Goal: Task Accomplishment & Management: Complete application form

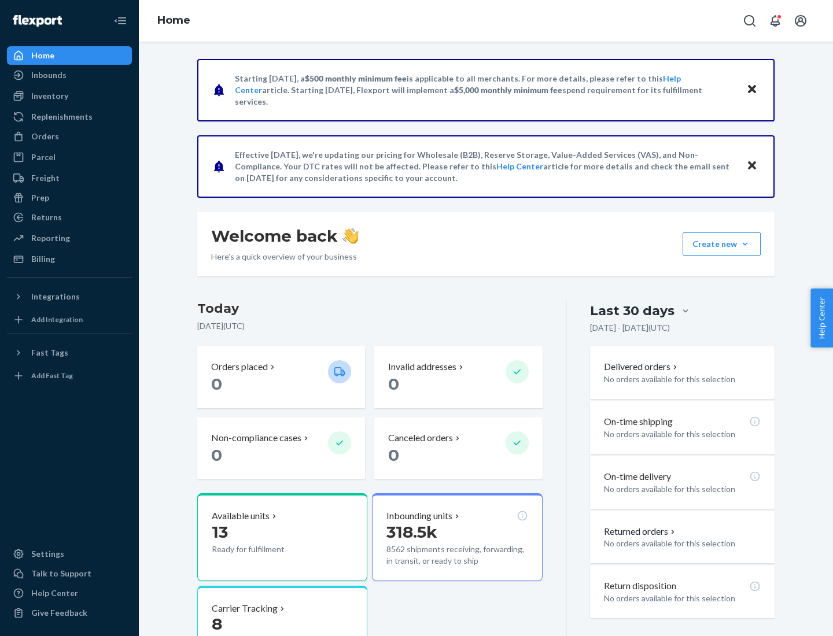
click at [745, 244] on button "Create new Create new inbound Create new order Create new product" at bounding box center [722, 244] width 78 height 23
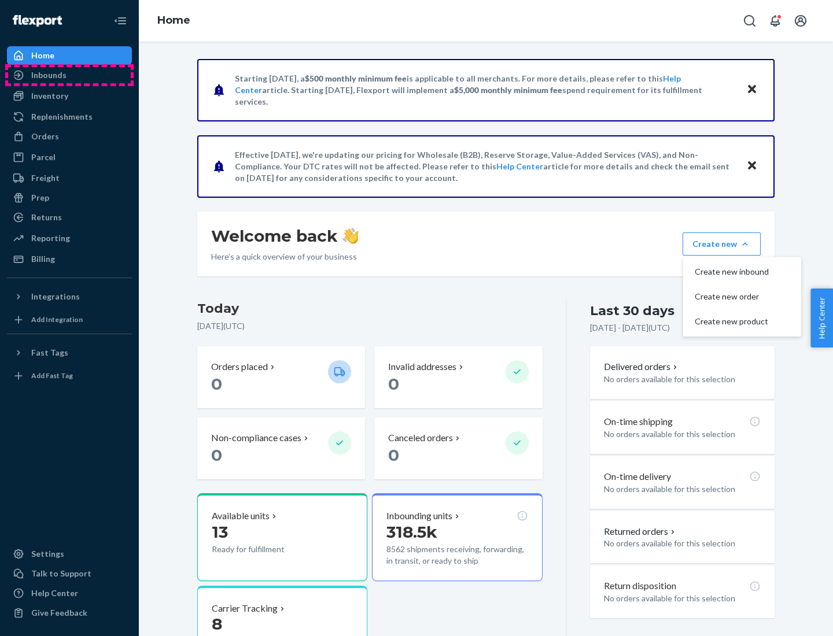
click at [69, 75] on div "Inbounds" at bounding box center [69, 75] width 123 height 16
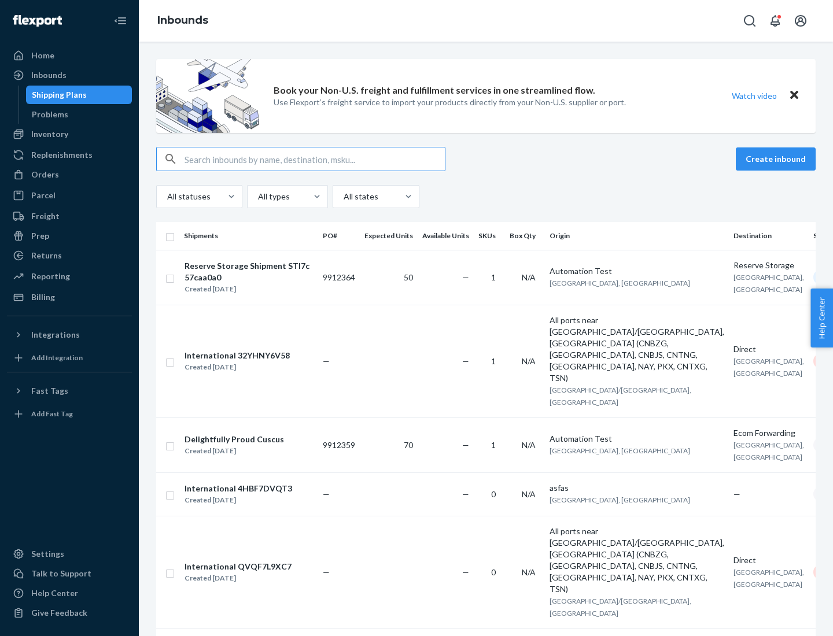
click at [778, 159] on button "Create inbound" at bounding box center [776, 159] width 80 height 23
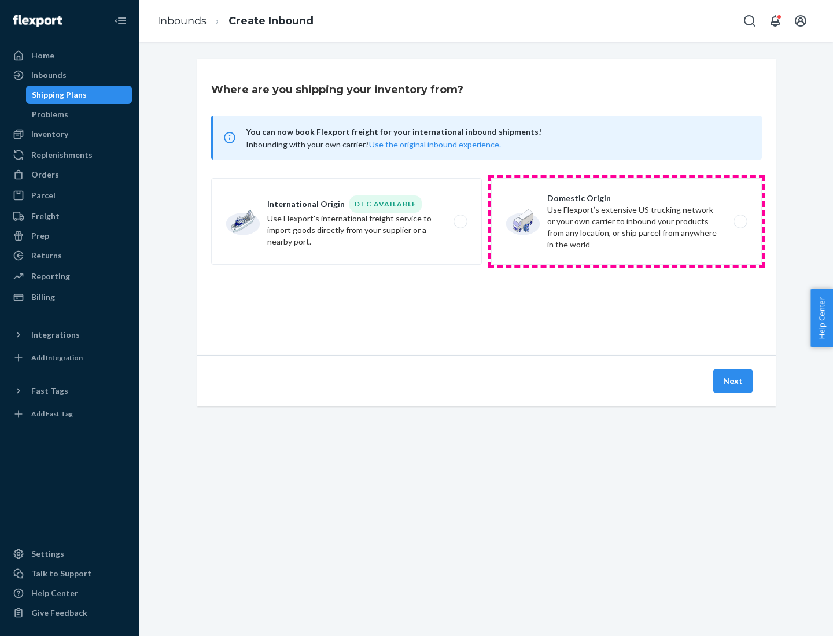
click at [627, 222] on label "Domestic Origin Use Flexport’s extensive US trucking network or your own carrie…" at bounding box center [626, 221] width 271 height 87
click at [740, 222] on input "Domestic Origin Use Flexport’s extensive US trucking network or your own carrie…" at bounding box center [744, 222] width 8 height 8
radio input "true"
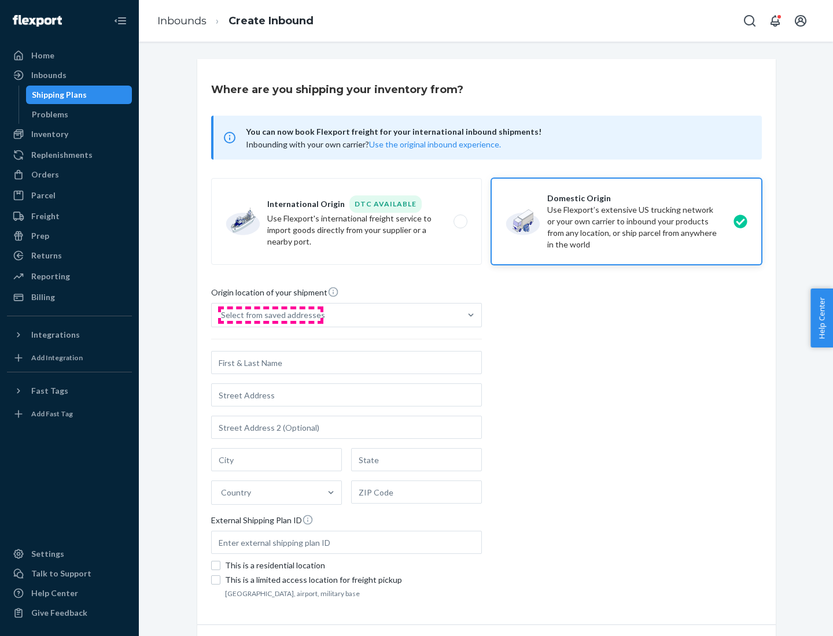
click at [270, 315] on div "Select from saved addresses" at bounding box center [273, 316] width 104 height 12
click at [222, 315] on input "Select from saved addresses" at bounding box center [221, 316] width 1 height 12
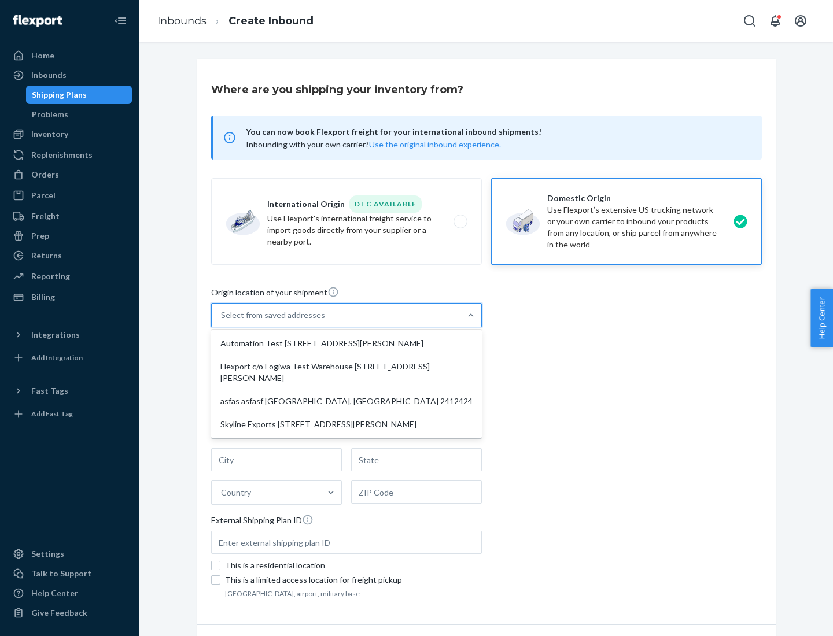
scroll to position [5, 0]
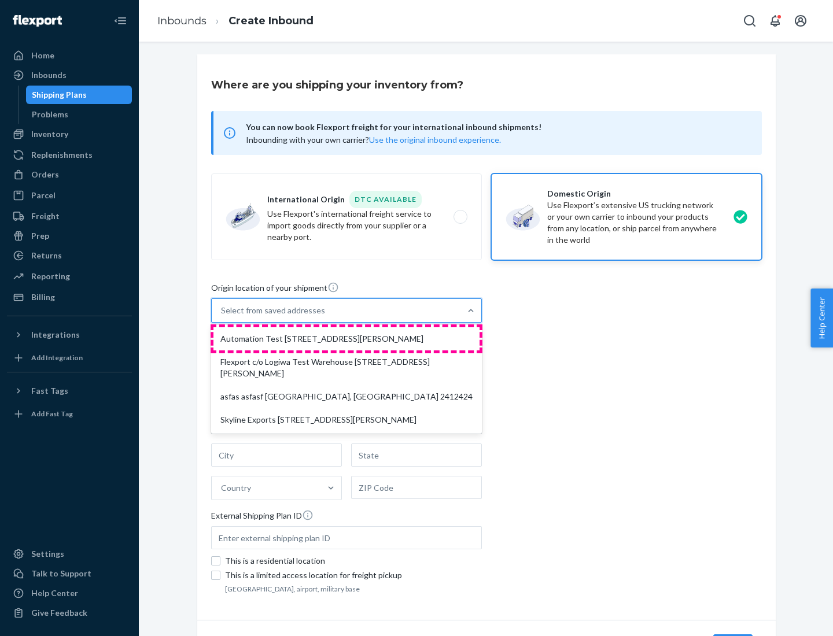
click at [347, 339] on div "Automation Test [STREET_ADDRESS][PERSON_NAME]" at bounding box center [347, 339] width 266 height 23
click at [222, 317] on input "option Automation Test [STREET_ADDRESS][PERSON_NAME] focused, 1 of 4. 4 results…" at bounding box center [221, 311] width 1 height 12
type input "Automation Test"
type input "9th Floor"
type input "[GEOGRAPHIC_DATA]"
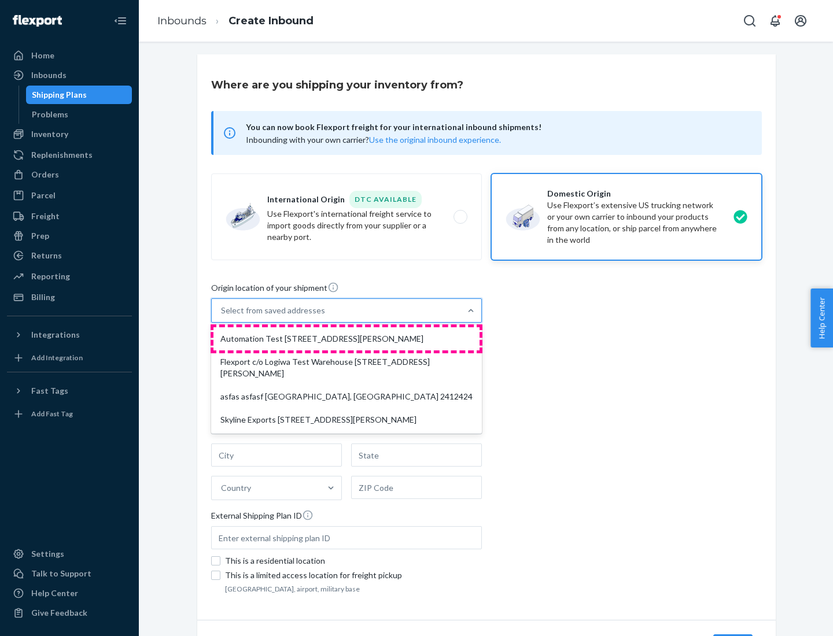
type input "CA"
type input "94104"
type input "[STREET_ADDRESS][PERSON_NAME]"
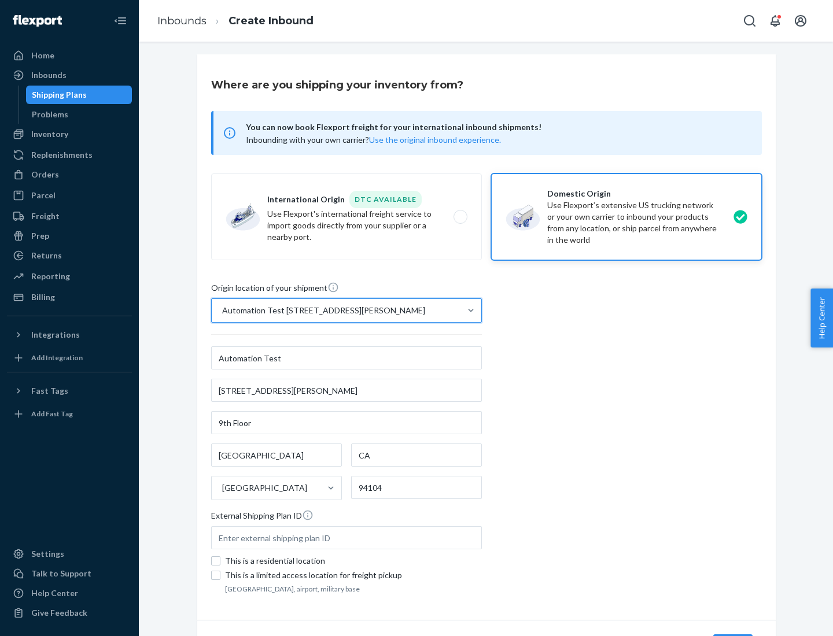
scroll to position [68, 0]
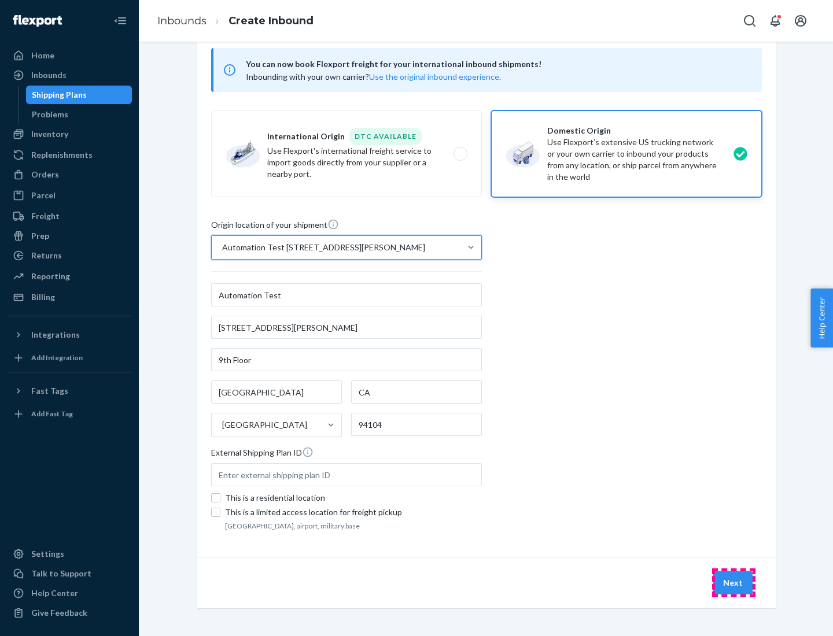
click at [734, 583] on button "Next" at bounding box center [732, 583] width 39 height 23
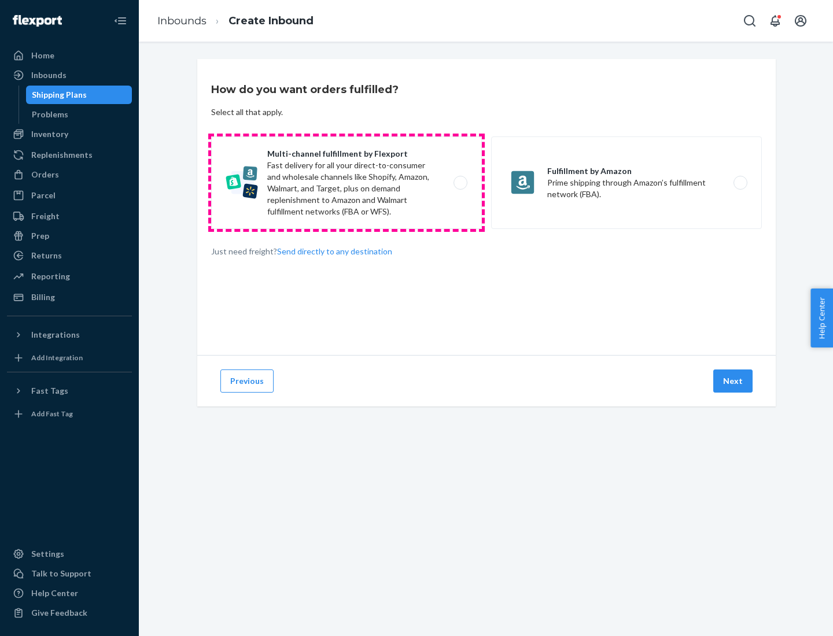
click at [347, 183] on label "Multi-channel fulfillment by Flexport Fast delivery for all your direct-to-cons…" at bounding box center [346, 183] width 271 height 93
click at [460, 183] on input "Multi-channel fulfillment by Flexport Fast delivery for all your direct-to-cons…" at bounding box center [464, 183] width 8 height 8
radio input "true"
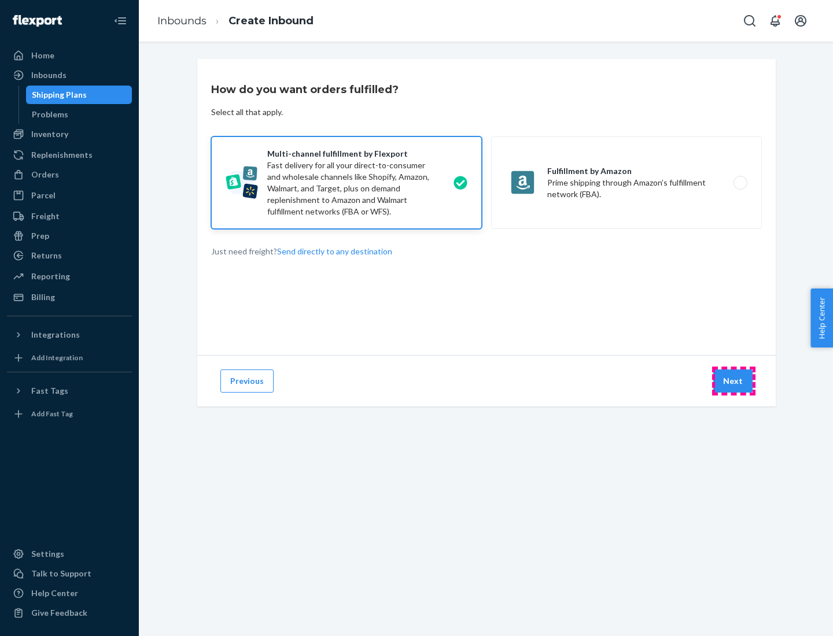
click at [734, 381] on button "Next" at bounding box center [732, 381] width 39 height 23
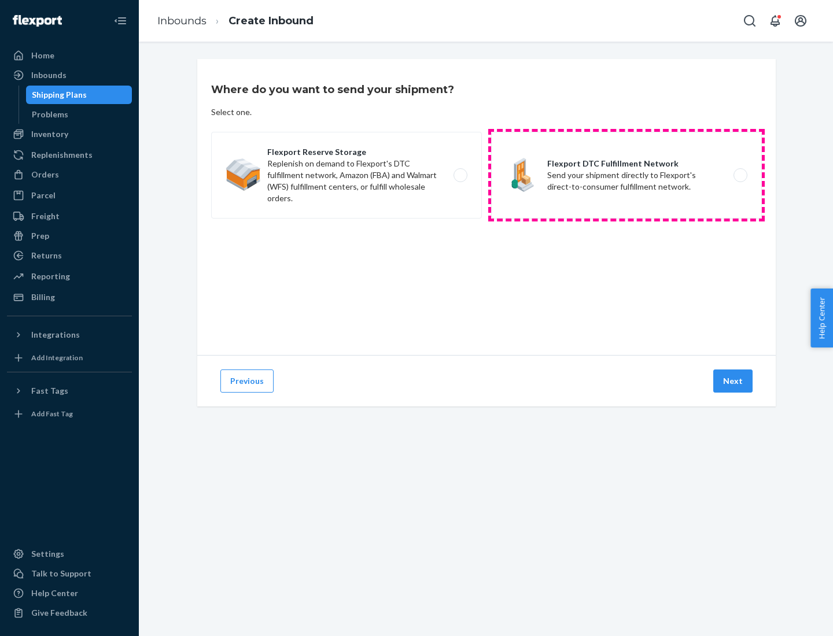
click at [627, 175] on label "Flexport DTC Fulfillment Network Send your shipment directly to Flexport's dire…" at bounding box center [626, 175] width 271 height 87
click at [740, 175] on input "Flexport DTC Fulfillment Network Send your shipment directly to Flexport's dire…" at bounding box center [744, 176] width 8 height 8
radio input "true"
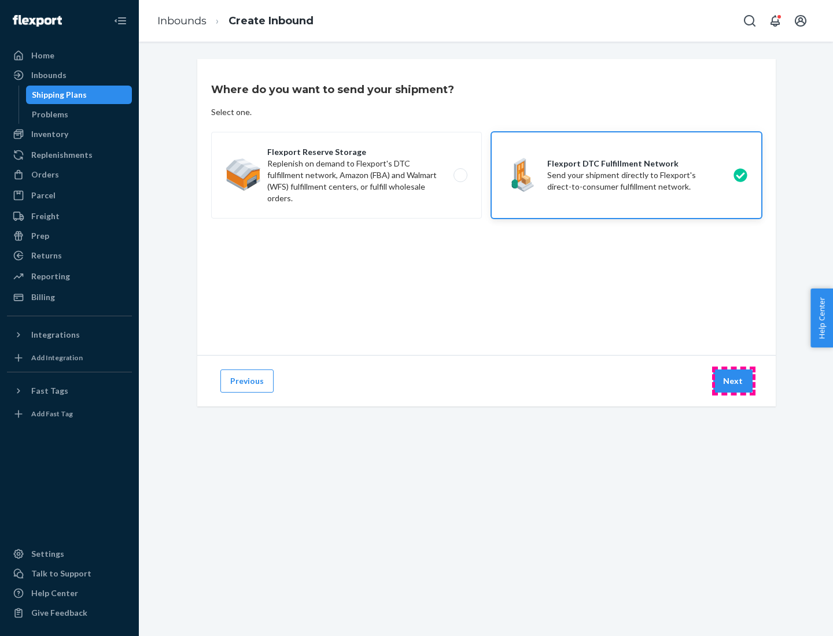
click at [734, 381] on button "Next" at bounding box center [732, 381] width 39 height 23
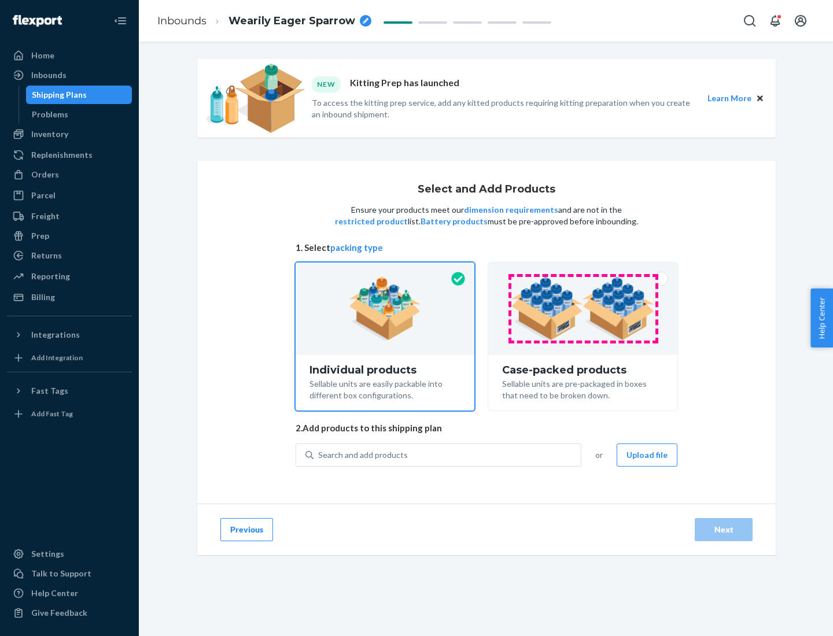
click at [583, 309] on img at bounding box center [583, 309] width 144 height 64
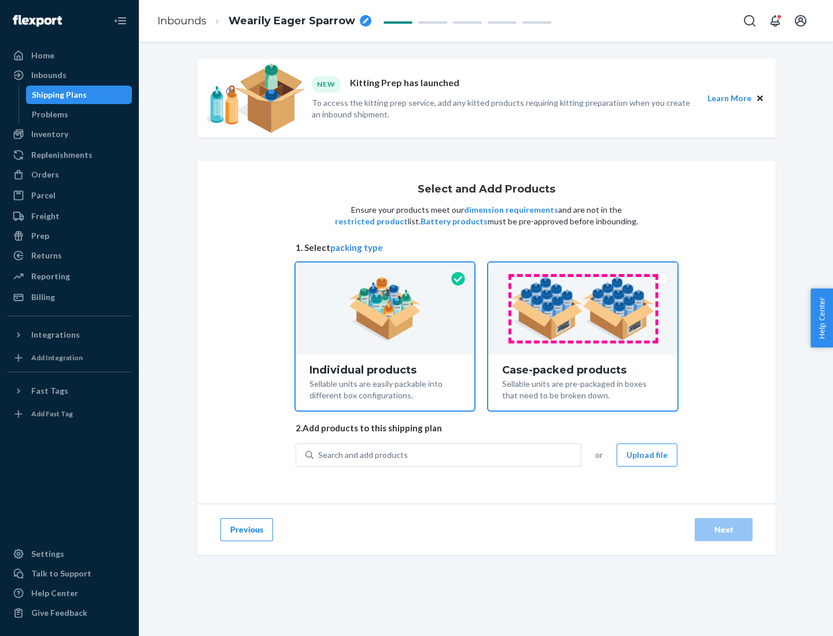
click at [583, 270] on input "Case-packed products Sellable units are pre-packaged in boxes that need to be b…" at bounding box center [583, 267] width 8 height 8
radio input "true"
radio input "false"
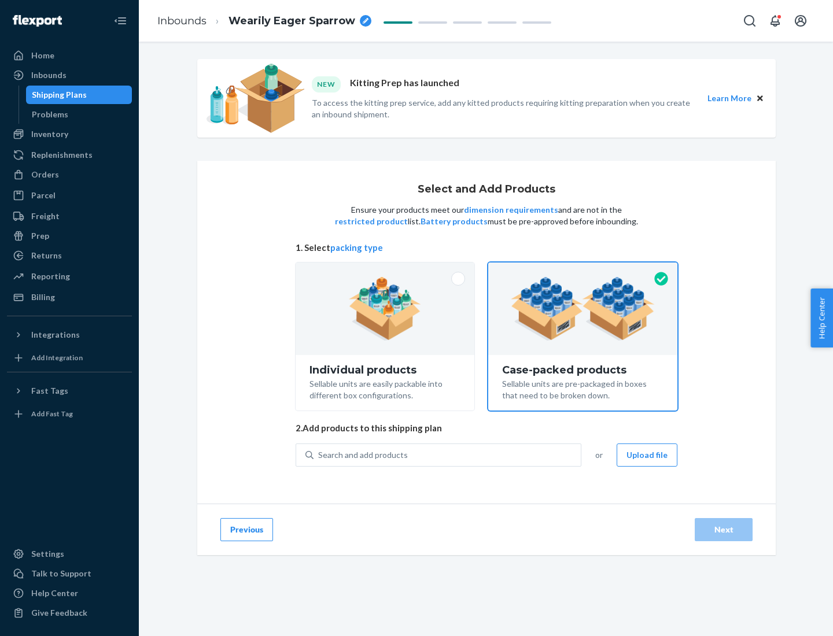
click at [448, 455] on div "Search and add products" at bounding box center [447, 455] width 267 height 21
click at [319, 455] on input "Search and add products" at bounding box center [318, 456] width 1 height 12
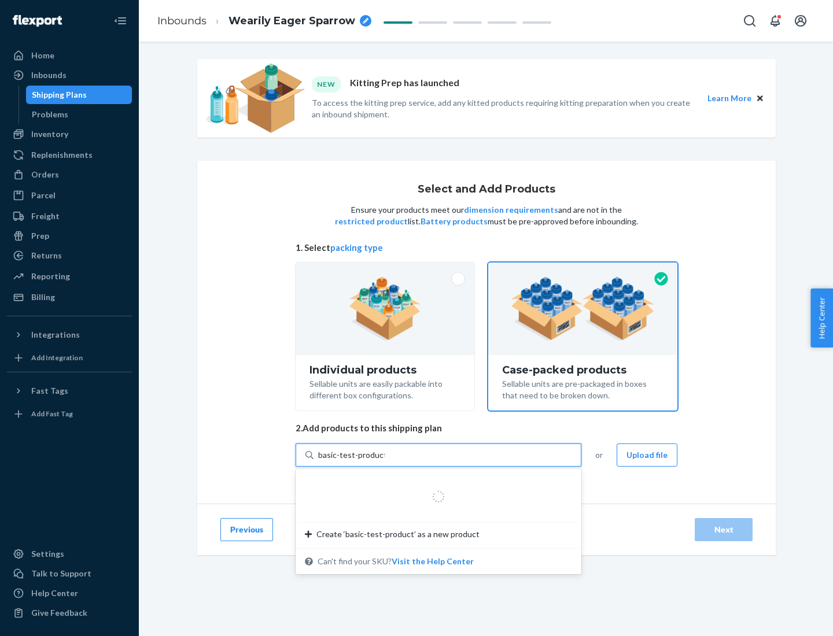
type input "basic-test-product-1"
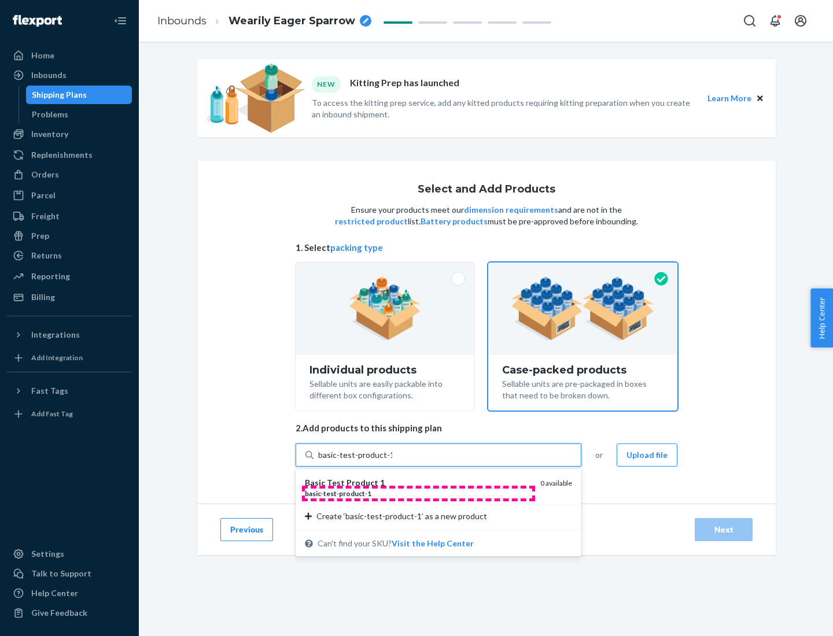
click at [418, 494] on div "basic - test - product - 1" at bounding box center [418, 494] width 226 height 10
click at [392, 461] on input "basic-test-product-1" at bounding box center [355, 456] width 74 height 12
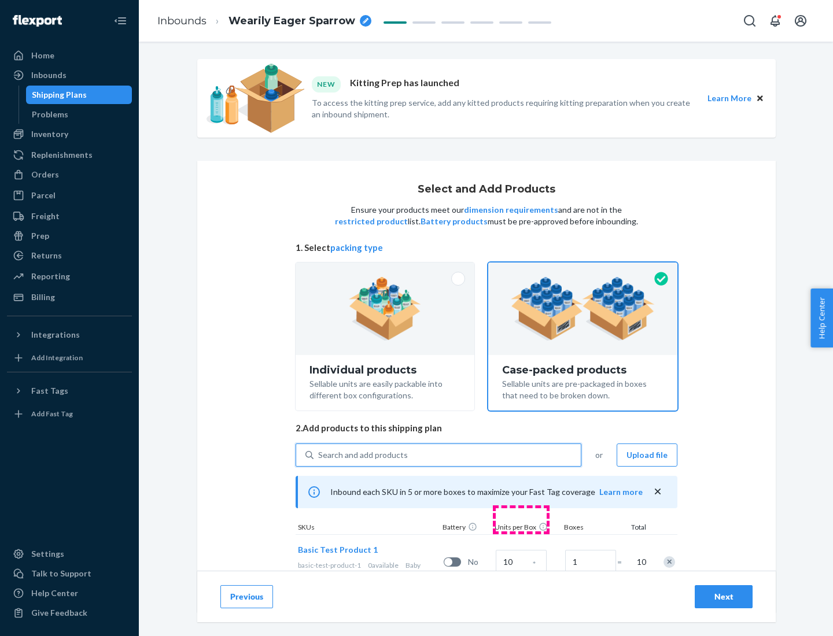
scroll to position [42, 0]
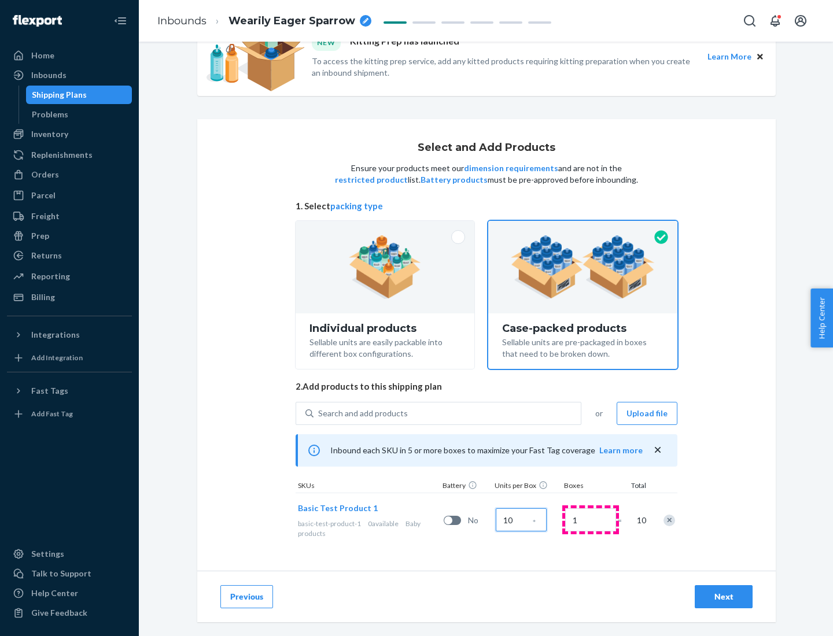
type input "10"
type input "7"
click at [724, 597] on div "Next" at bounding box center [724, 597] width 38 height 12
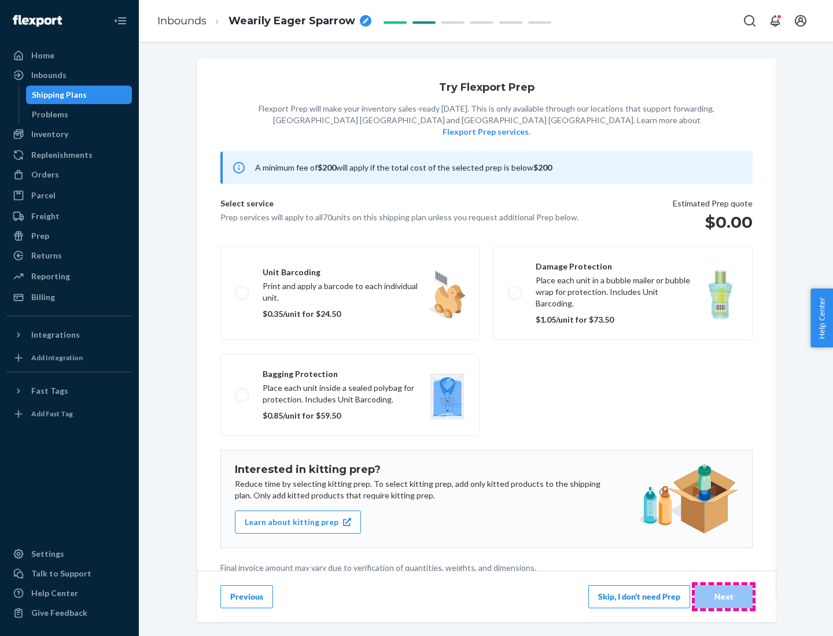
scroll to position [3, 0]
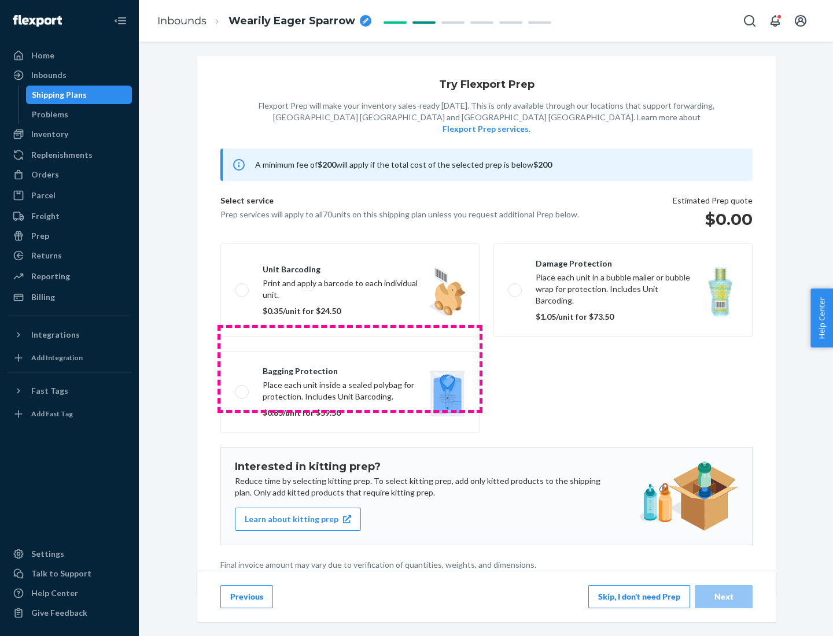
click at [350, 369] on label "Bagging protection Place each unit inside a sealed polybag for protection. Incl…" at bounding box center [349, 392] width 259 height 82
click at [242, 388] on input "Bagging protection Place each unit inside a sealed polybag for protection. Incl…" at bounding box center [239, 392] width 8 height 8
checkbox input "true"
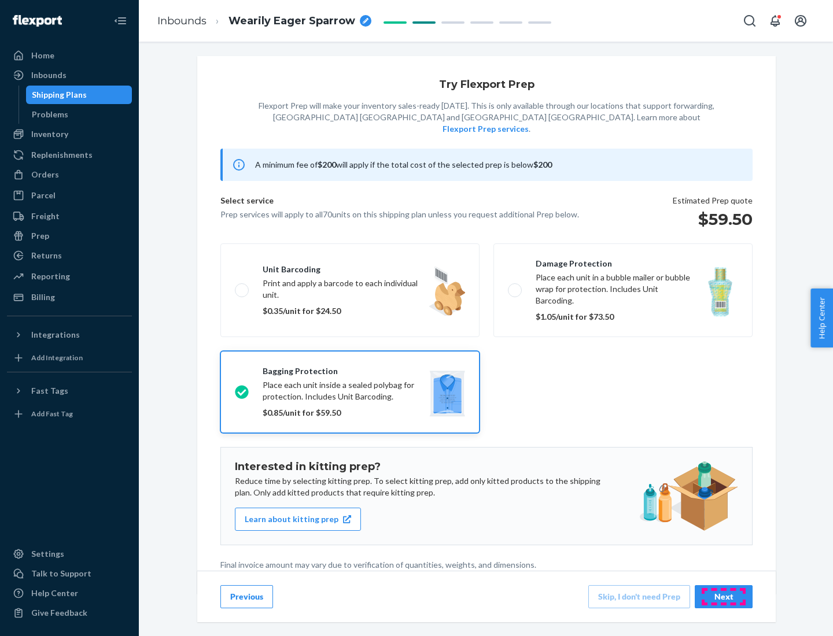
click at [724, 597] on div "Next" at bounding box center [724, 597] width 38 height 12
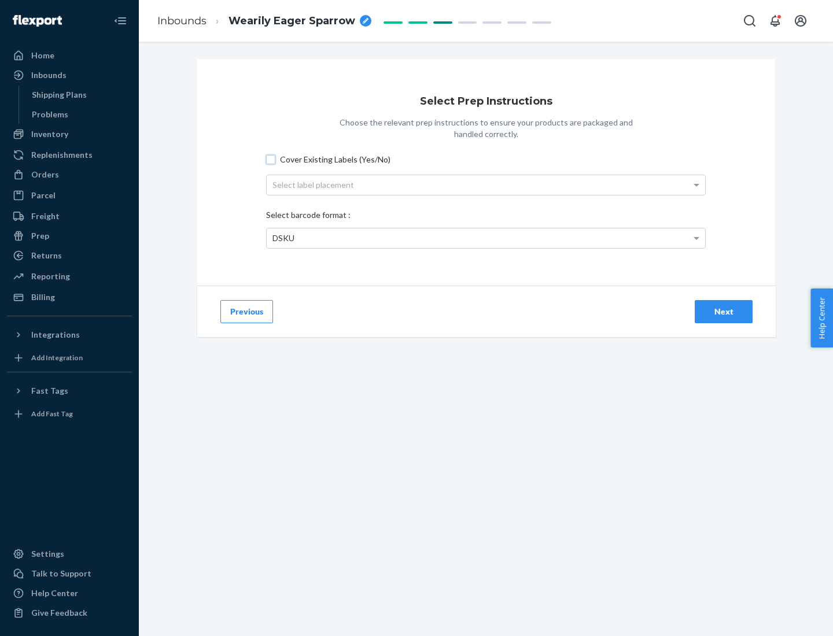
click at [271, 159] on input "Cover Existing Labels (Yes/No)" at bounding box center [270, 159] width 9 height 9
checkbox input "true"
click at [486, 185] on div "Select label placement" at bounding box center [486, 185] width 439 height 20
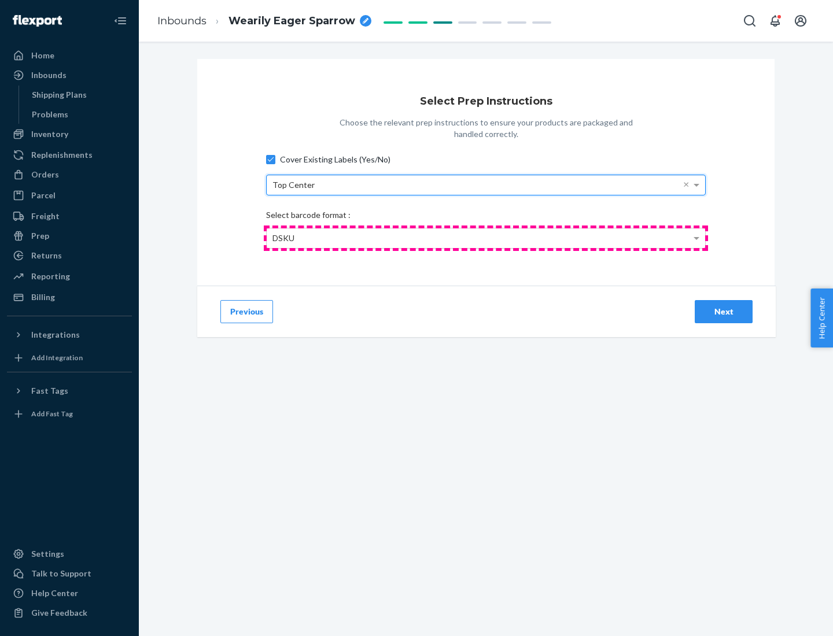
click at [486, 238] on div "DSKU" at bounding box center [486, 239] width 439 height 20
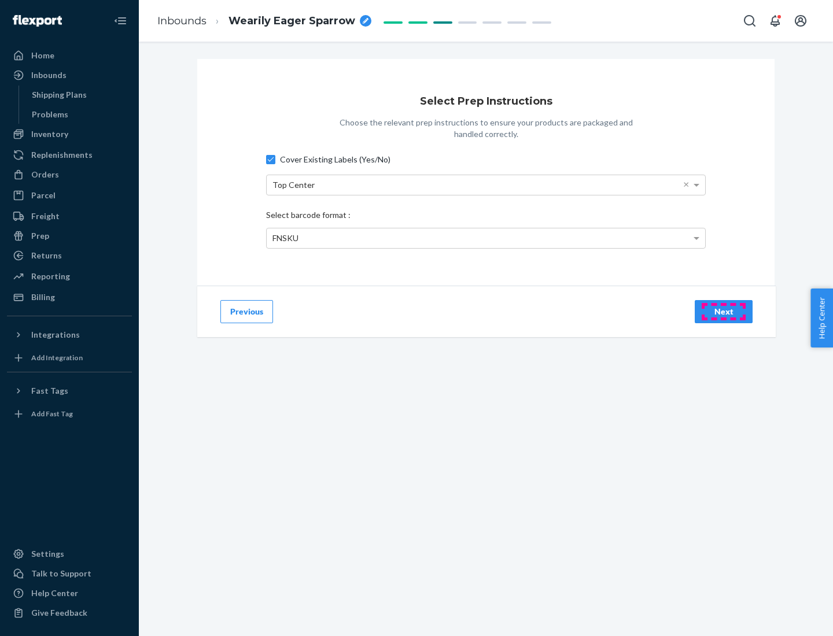
click at [724, 311] on div "Next" at bounding box center [724, 312] width 38 height 12
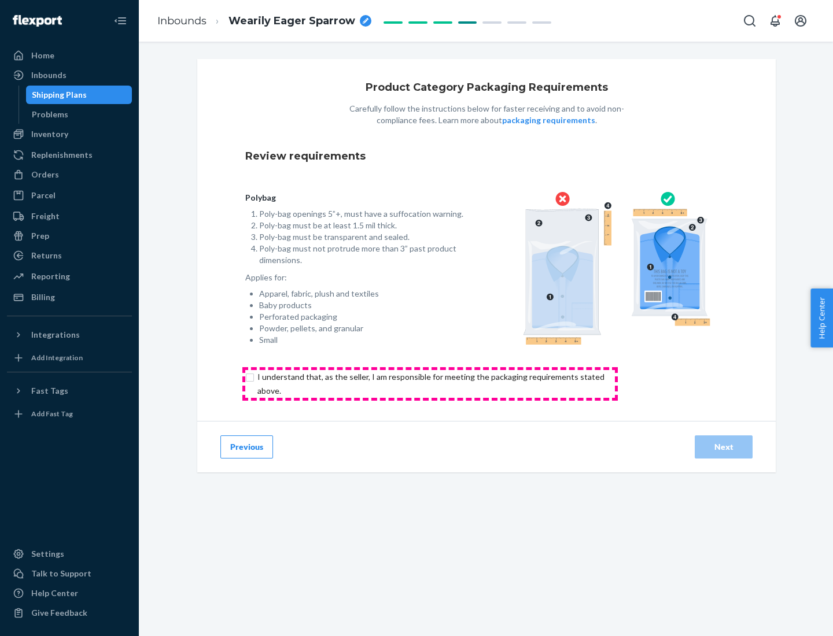
click at [430, 384] on input "checkbox" at bounding box center [437, 384] width 385 height 28
checkbox input "true"
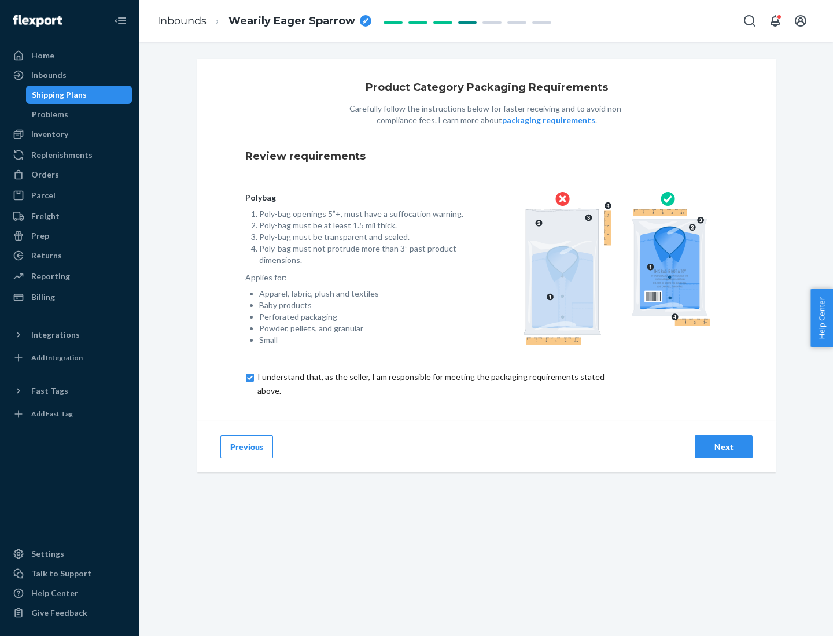
click at [724, 447] on div "Next" at bounding box center [724, 447] width 38 height 12
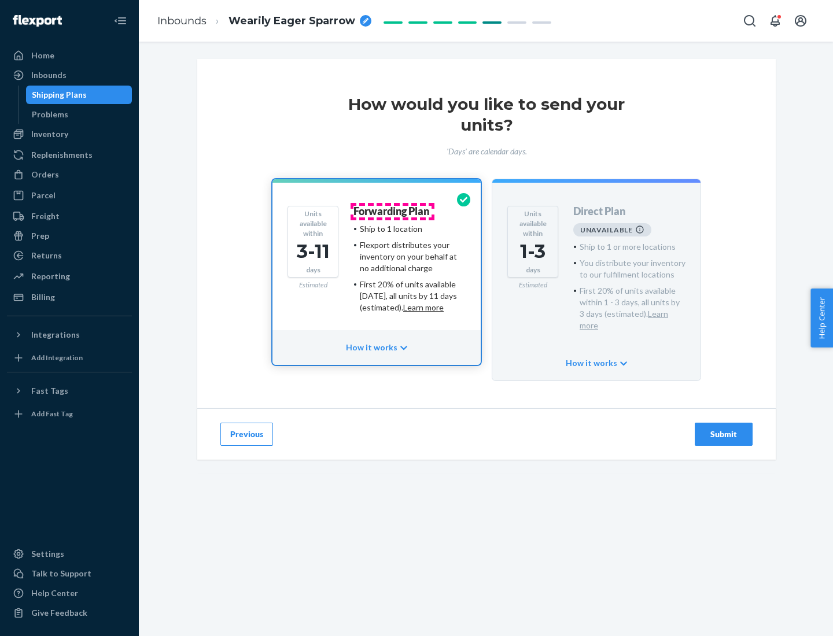
click at [392, 211] on h4 "Forwarding Plan" at bounding box center [392, 212] width 76 height 12
click at [724, 429] on div "Submit" at bounding box center [724, 435] width 38 height 12
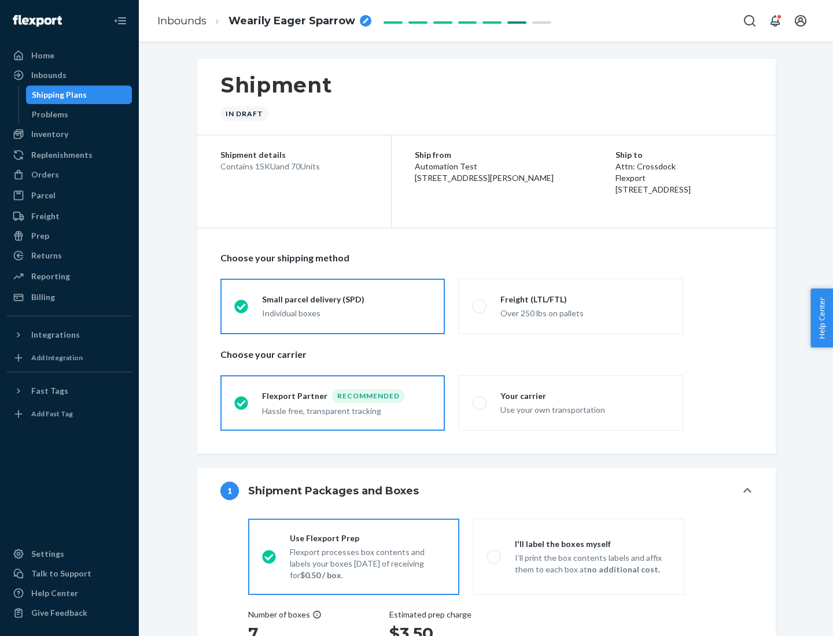
radio input "true"
radio input "false"
radio input "true"
radio input "false"
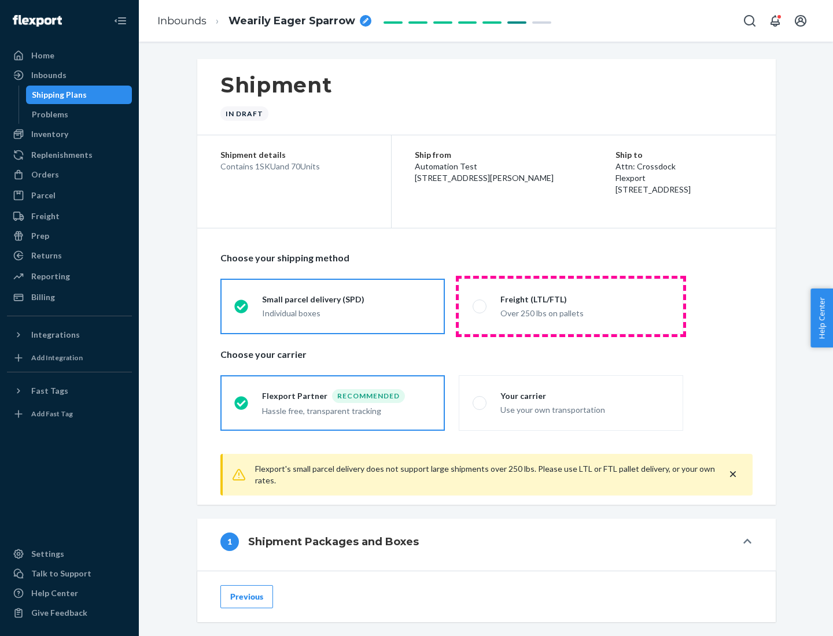
click at [571, 306] on div "Over 250 lbs on pallets" at bounding box center [585, 313] width 169 height 14
click at [480, 306] on input "Freight (LTL/FTL) Over 250 lbs on pallets" at bounding box center [477, 307] width 8 height 8
radio input "true"
radio input "false"
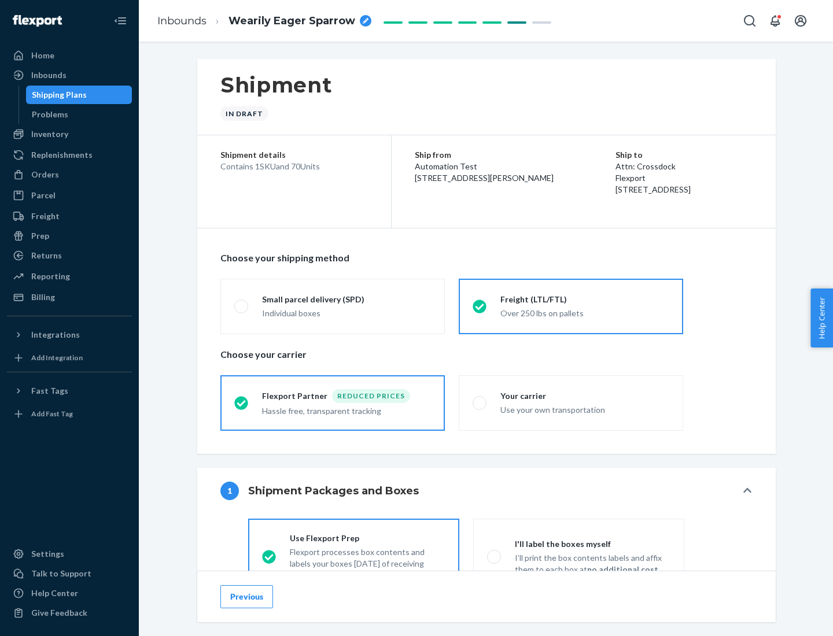
scroll to position [64, 0]
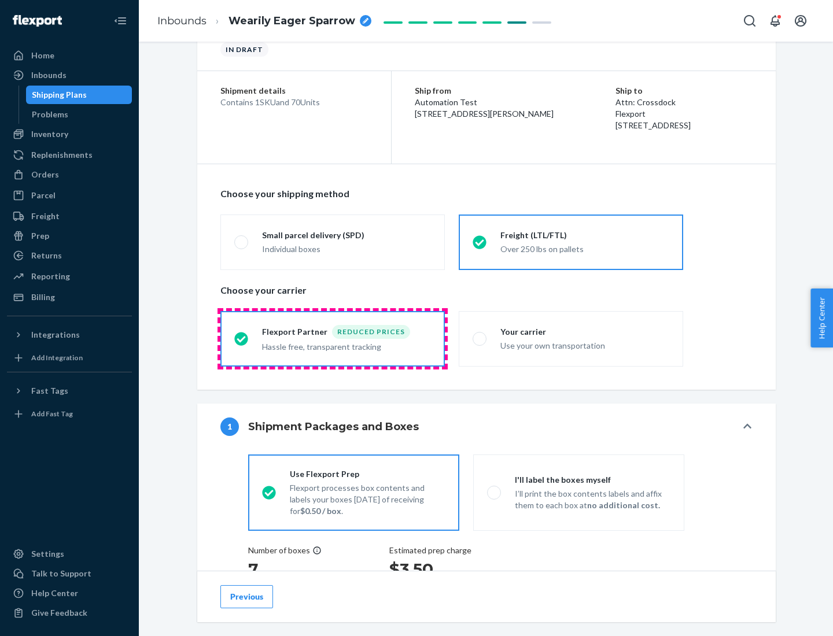
click at [333, 339] on div "Hassle free, transparent tracking" at bounding box center [346, 346] width 169 height 14
click at [242, 338] on input "Flexport Partner Reduced prices Hassle free, transparent tracking" at bounding box center [238, 339] width 8 height 8
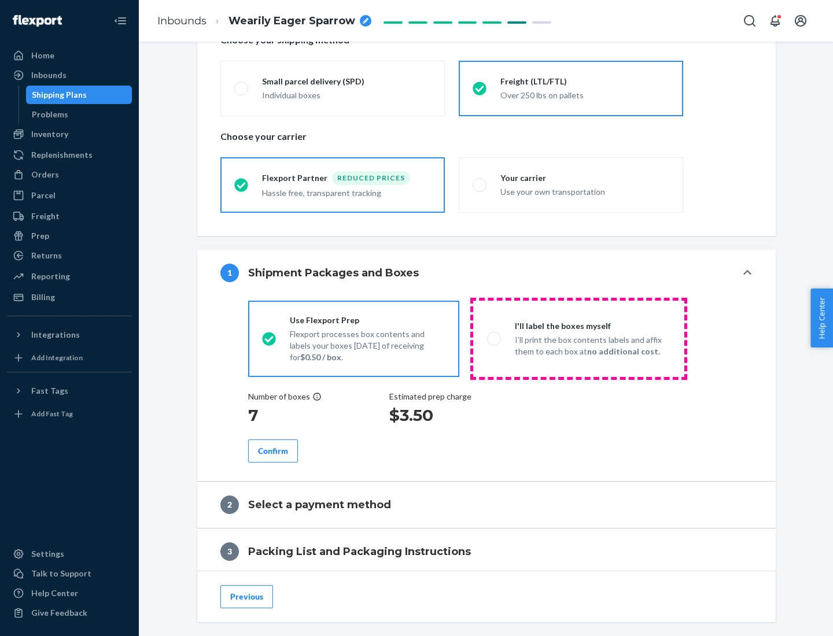
click at [579, 338] on p "I’ll print the box contents labels and affix them to each box at no additional …" at bounding box center [593, 345] width 156 height 23
click at [495, 338] on input "I'll label the boxes myself I’ll print the box contents labels and affix them t…" at bounding box center [491, 339] width 8 height 8
radio input "true"
radio input "false"
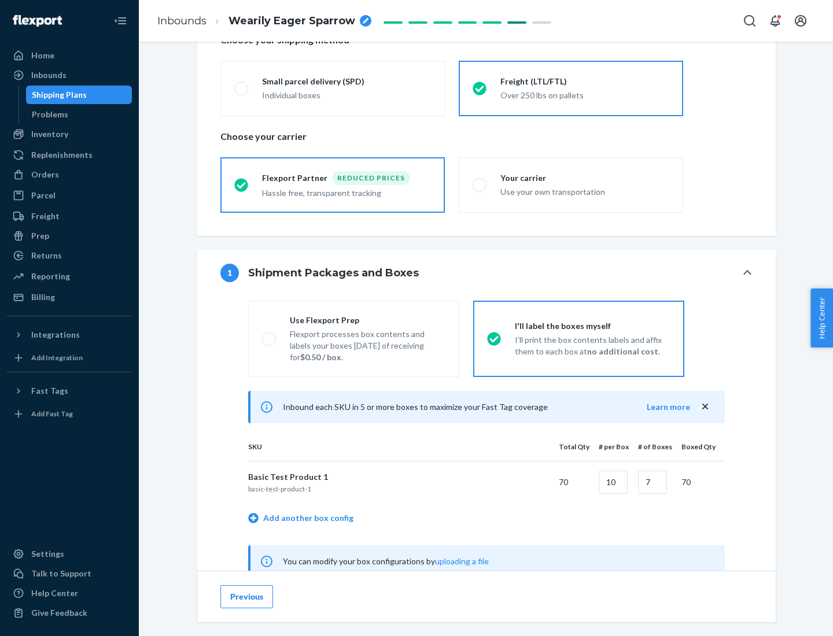
scroll to position [362, 0]
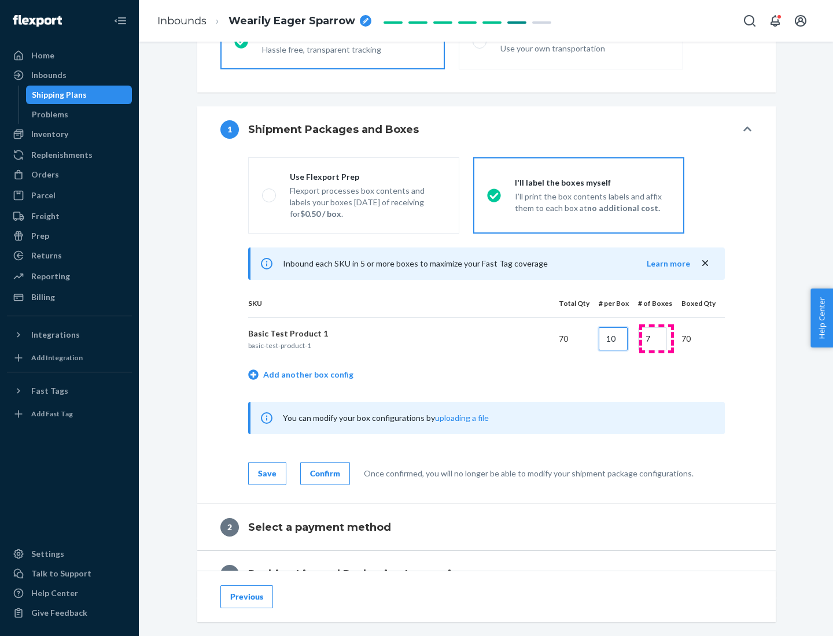
type input "10"
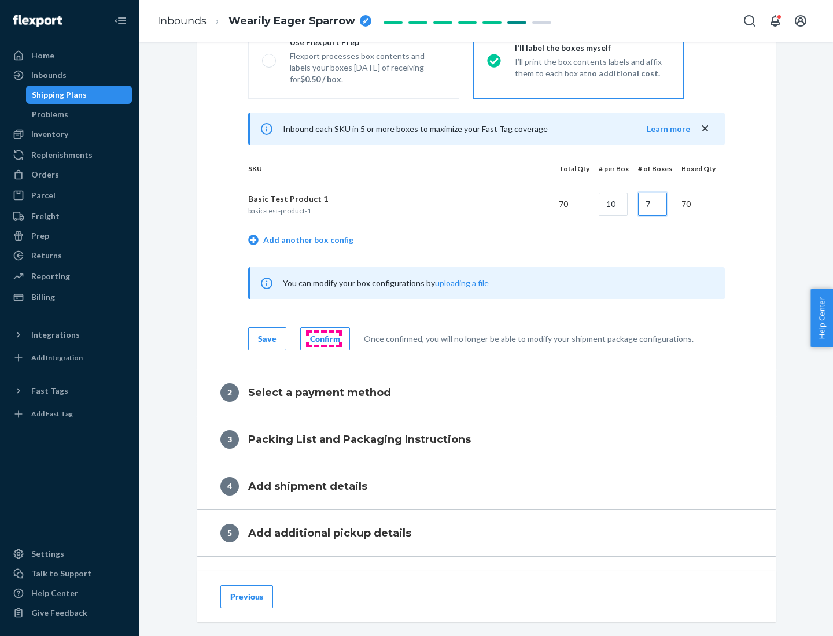
type input "7"
click at [323, 338] on div "Confirm" at bounding box center [325, 339] width 30 height 12
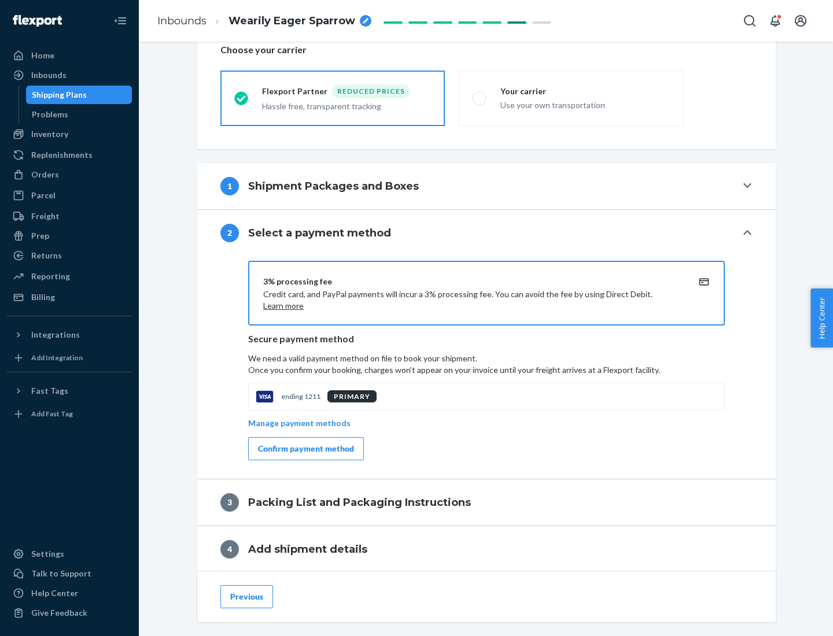
scroll to position [415, 0]
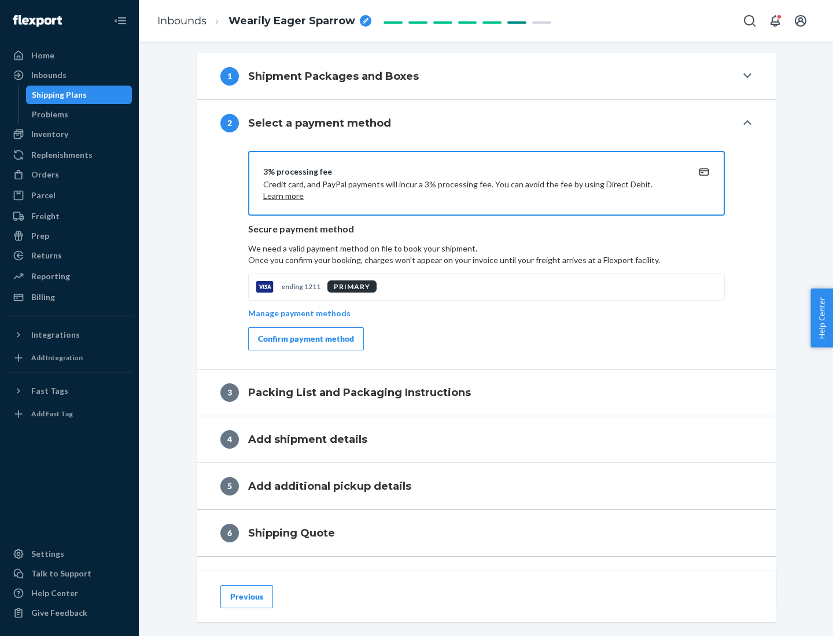
click at [305, 339] on div "Confirm payment method" at bounding box center [306, 339] width 96 height 12
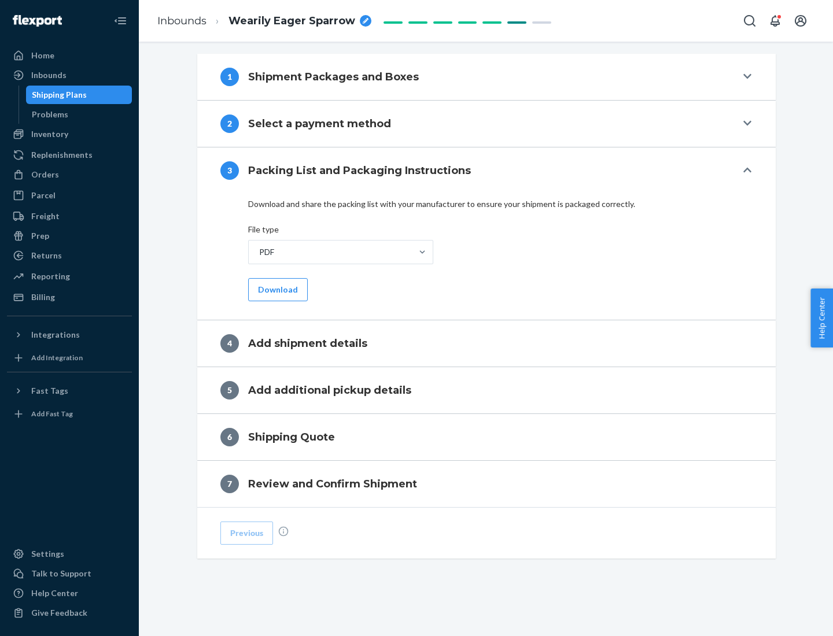
scroll to position [365, 0]
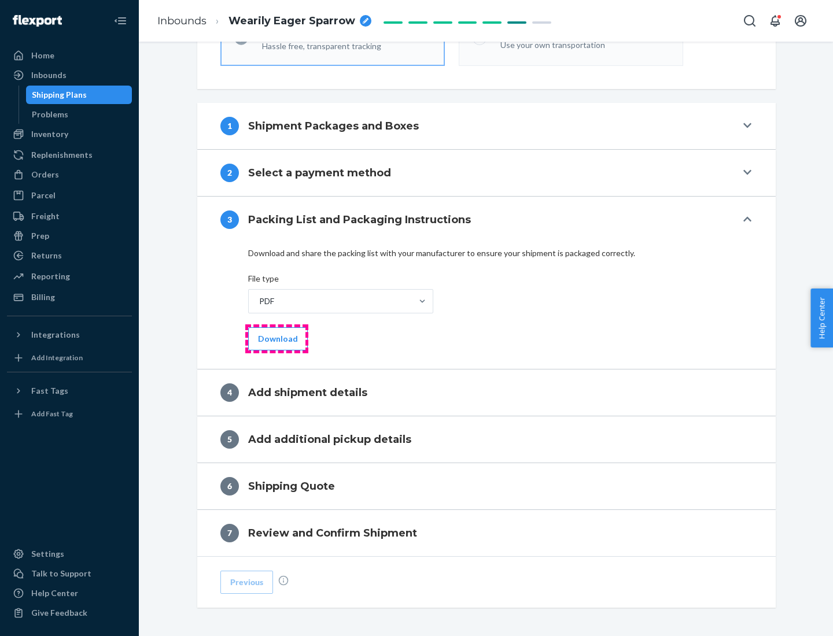
click at [277, 338] on button "Download" at bounding box center [278, 339] width 60 height 23
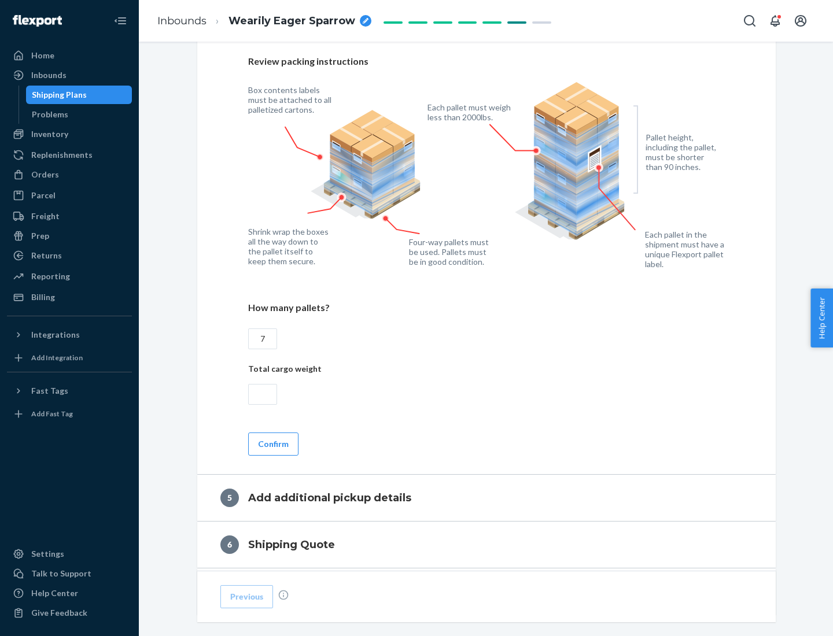
scroll to position [751, 0]
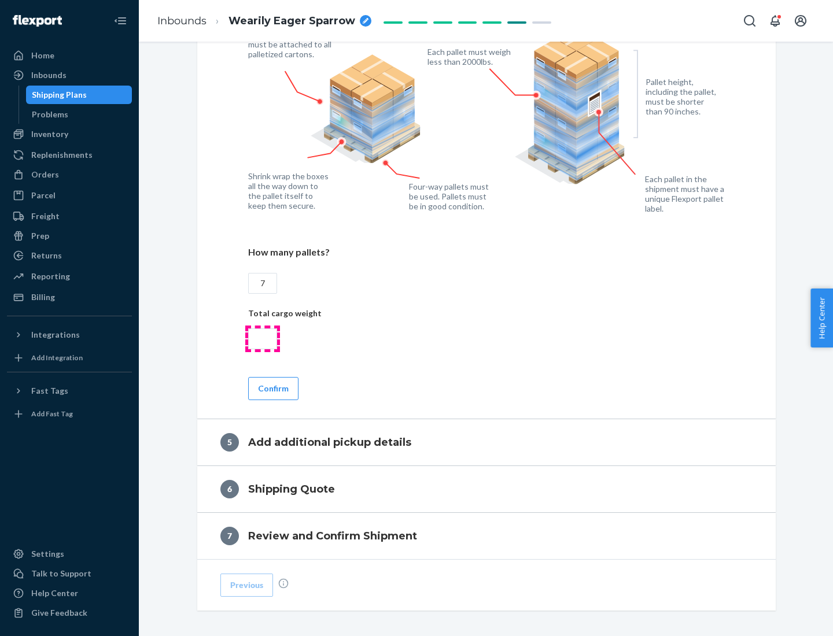
type input "7"
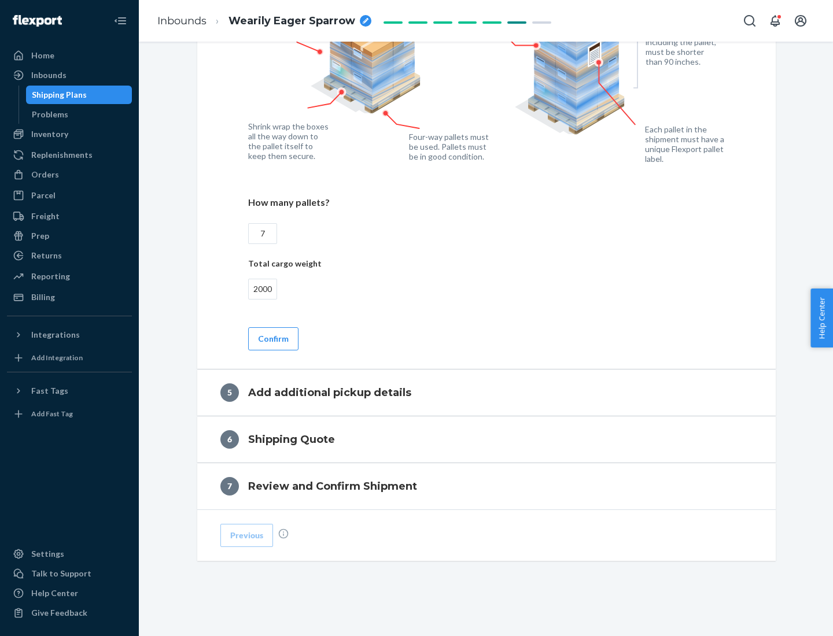
type input "2000"
click at [273, 338] on button "Confirm" at bounding box center [273, 339] width 50 height 23
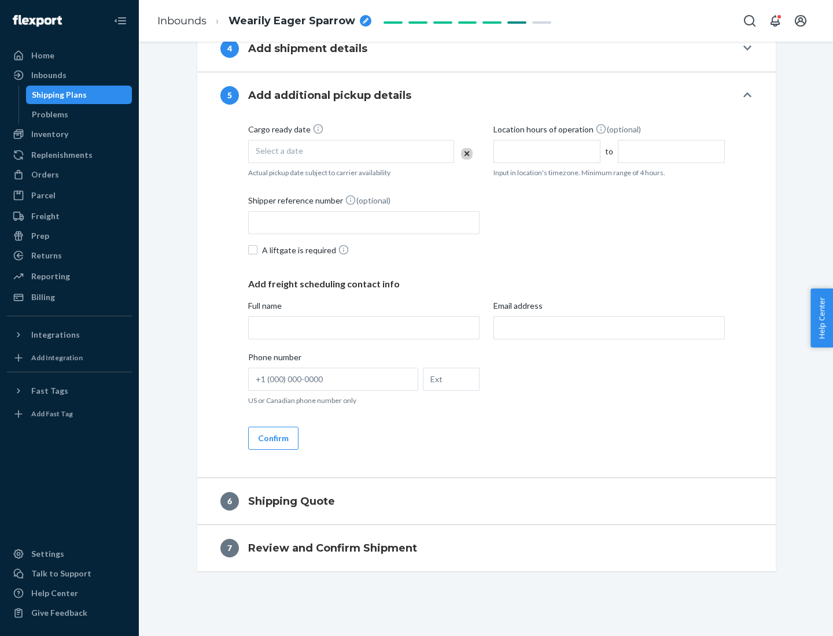
scroll to position [396, 0]
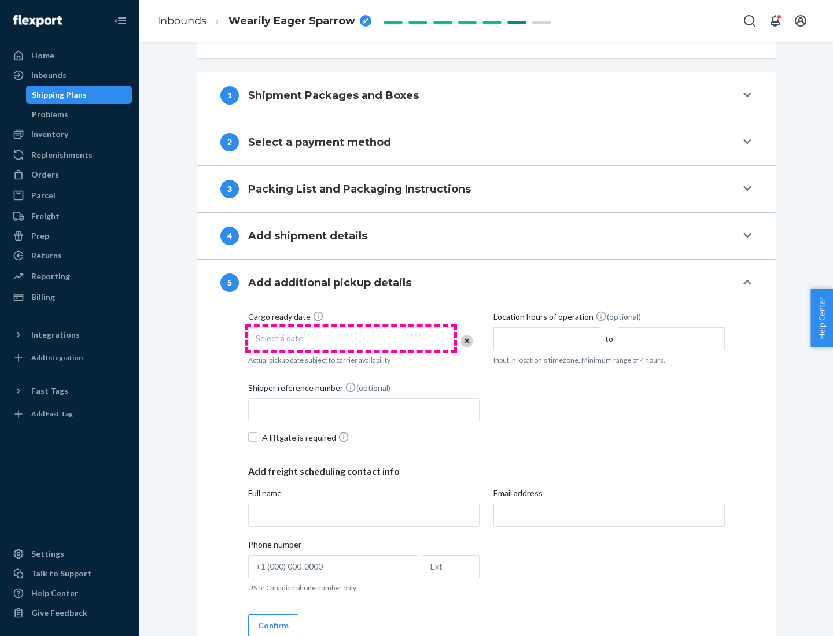
click at [351, 338] on div "Select a date" at bounding box center [351, 339] width 206 height 23
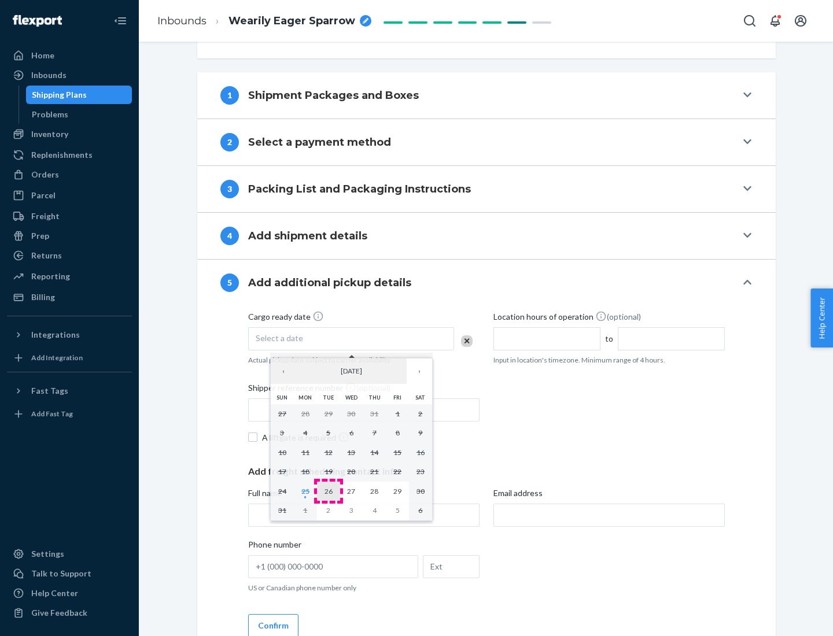
click at [328, 491] on abbr "26" at bounding box center [329, 491] width 8 height 9
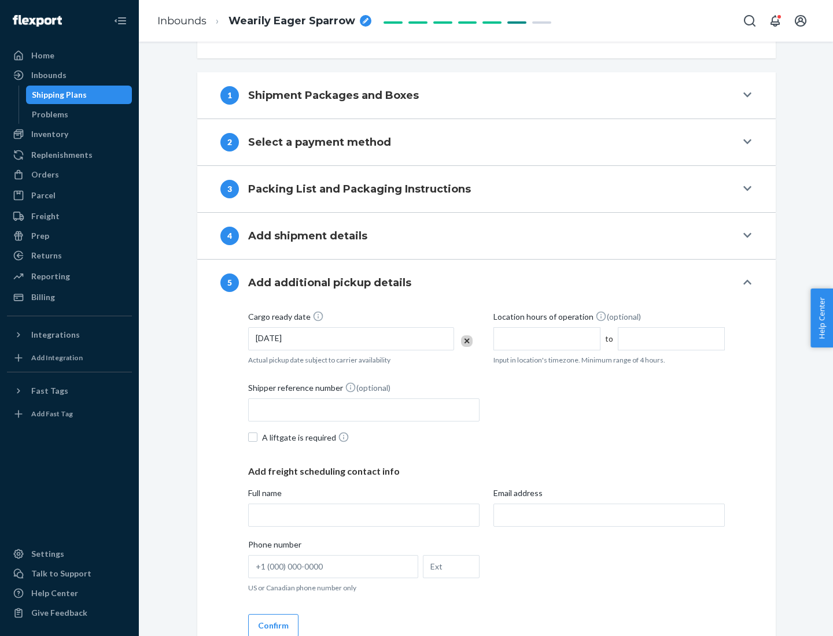
scroll to position [572, 0]
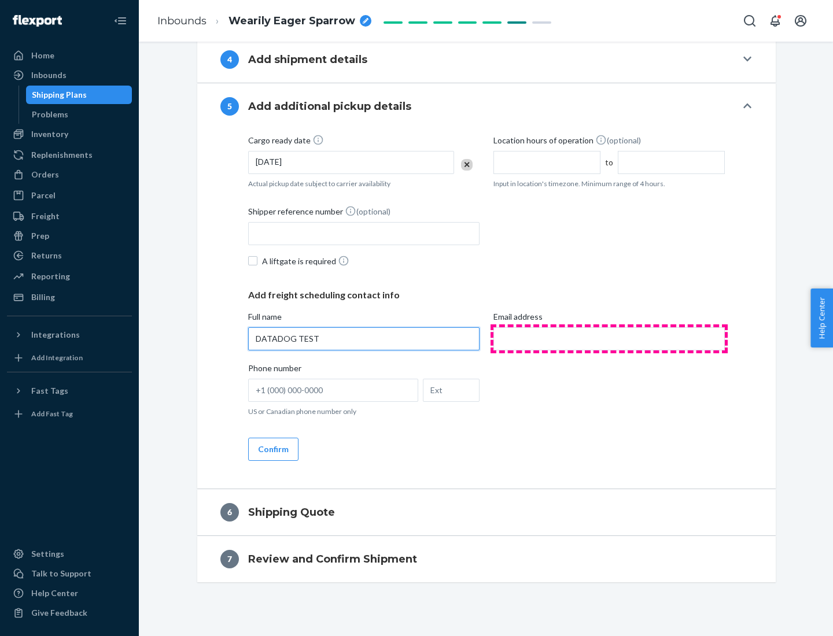
type input "DATADOG TEST"
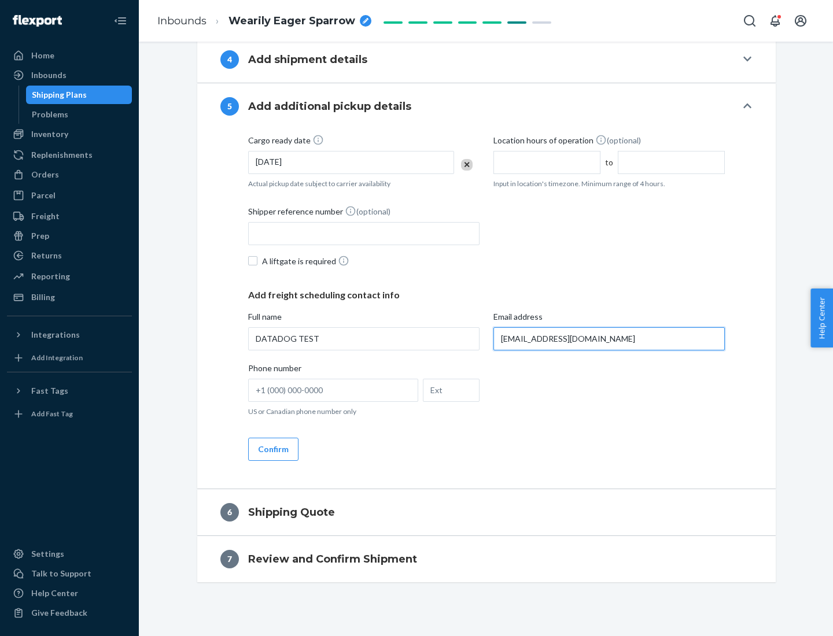
scroll to position [583, 0]
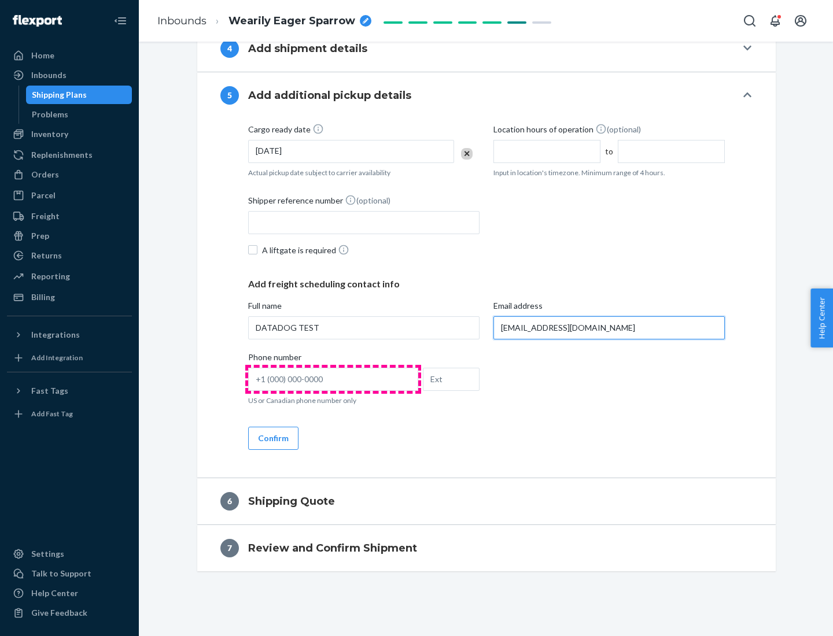
type input "[EMAIL_ADDRESS][DOMAIN_NAME]"
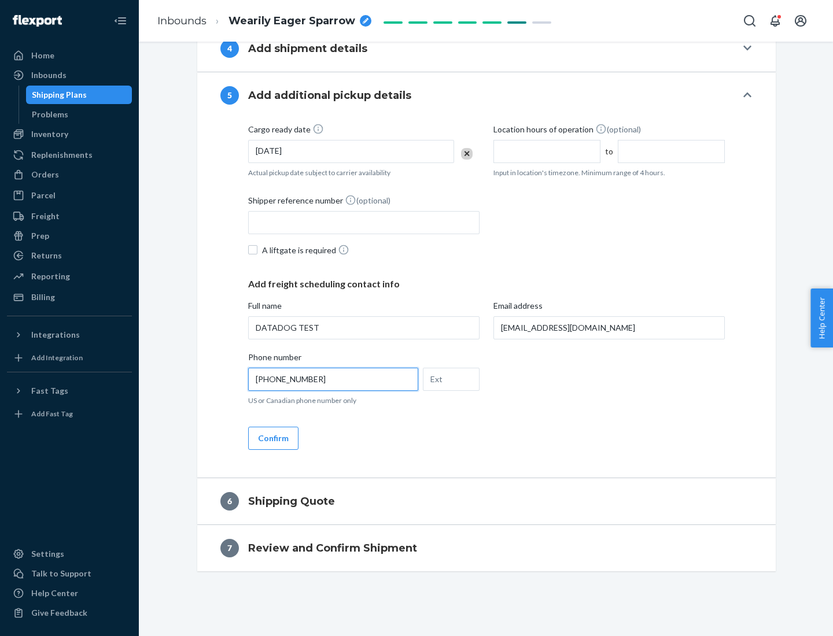
type input "[PHONE_NUMBER]"
click at [273, 438] on button "Confirm" at bounding box center [273, 438] width 50 height 23
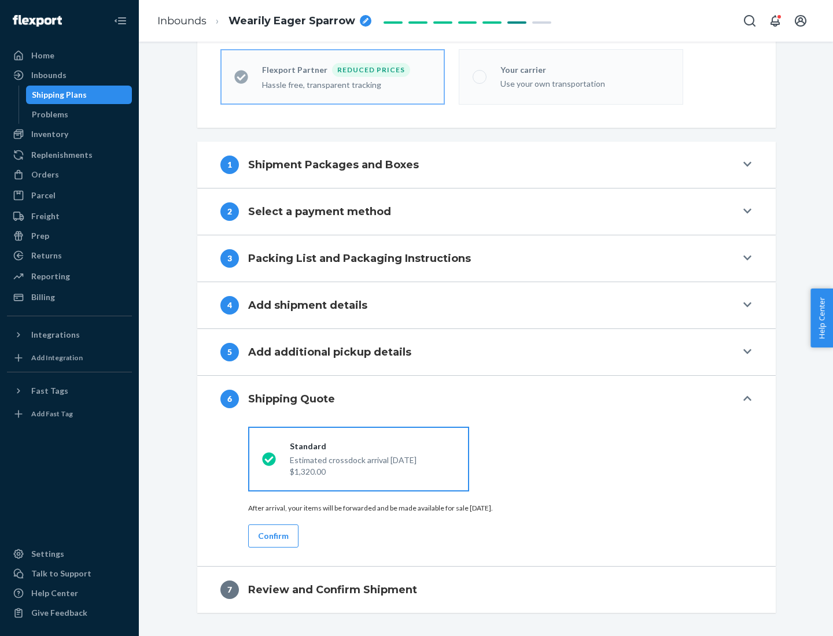
scroll to position [368, 0]
